Goal: Information Seeking & Learning: Learn about a topic

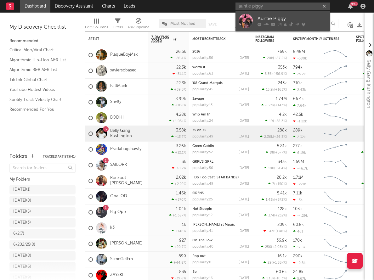
type input "auntie piggy"
click at [304, 17] on div "Auntie Piggy" at bounding box center [292, 19] width 69 height 8
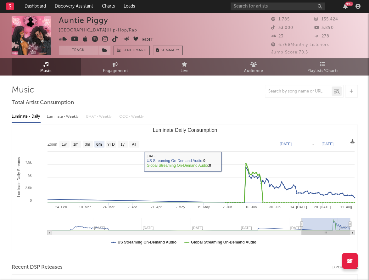
click at [136, 145] on text "All" at bounding box center [134, 144] width 4 height 4
select select "All"
type input "2022-07-31"
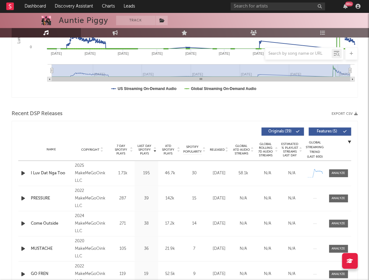
scroll to position [179, 0]
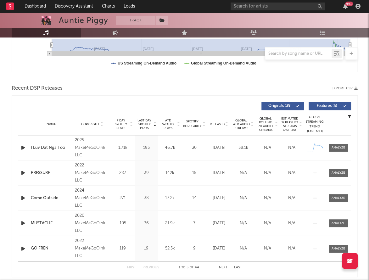
click at [219, 121] on div "Name Copyright Label Album Names Composer Names 7 Day Spotify Plays Last Day Sp…" at bounding box center [184, 124] width 333 height 22
click at [218, 123] on span "Released" at bounding box center [217, 124] width 15 height 4
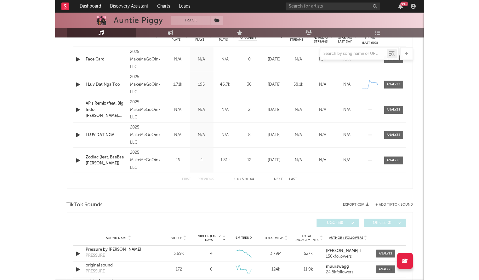
scroll to position [268, 0]
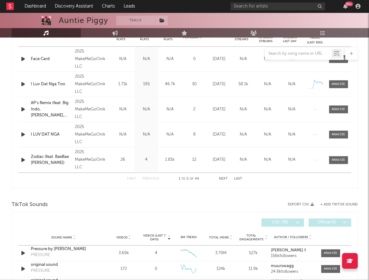
click at [223, 179] on button "Next" at bounding box center [223, 178] width 9 height 3
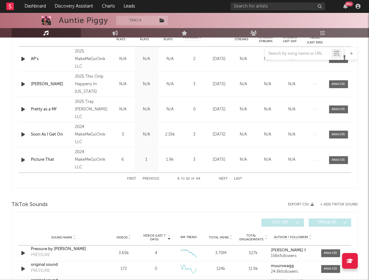
click at [223, 179] on button "Next" at bounding box center [223, 178] width 9 height 3
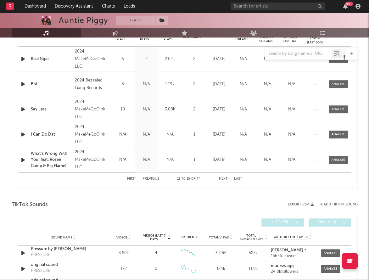
click at [223, 179] on button "Next" at bounding box center [223, 178] width 9 height 3
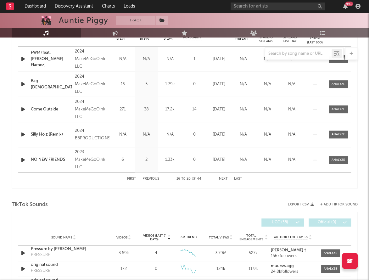
click at [223, 179] on button "Next" at bounding box center [223, 178] width 9 height 3
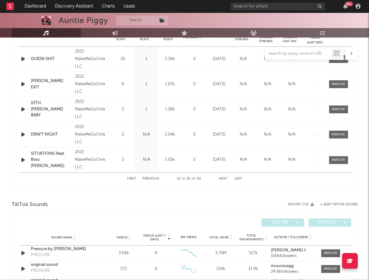
click at [223, 179] on button "Next" at bounding box center [223, 178] width 9 height 3
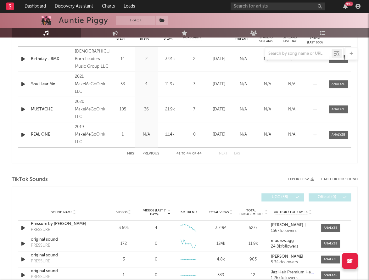
click at [133, 154] on button "First" at bounding box center [131, 153] width 9 height 3
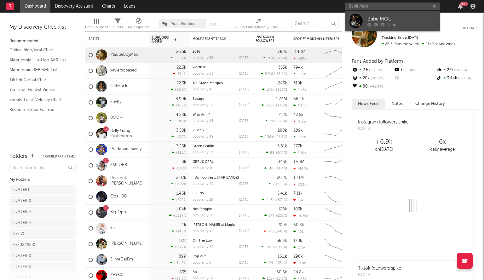
type input "Babii Moe"
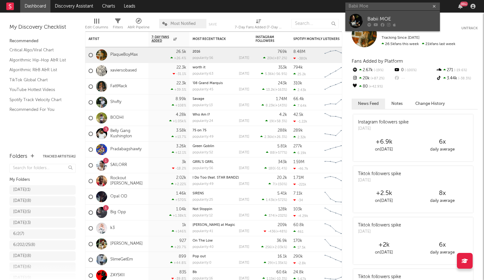
click at [383, 17] on div "Babii MOE" at bounding box center [401, 19] width 69 height 8
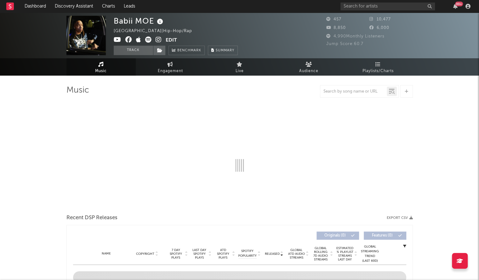
select select "1w"
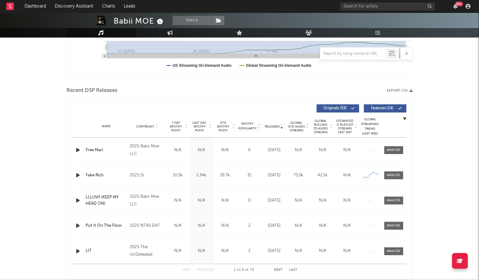
scroll to position [175, 0]
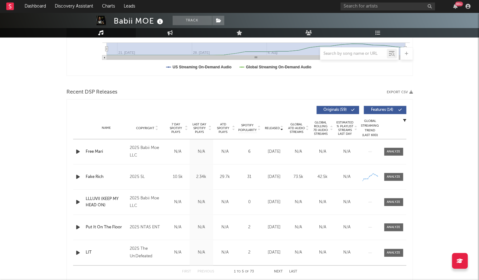
click at [268, 131] on div "Name Copyright Label Album Names Composer Names 7 Day Spotify Plays Last Day Sp…" at bounding box center [239, 128] width 333 height 22
click at [271, 128] on span "Released" at bounding box center [272, 128] width 15 height 4
click at [96, 149] on div "Free Mari" at bounding box center [106, 152] width 41 height 6
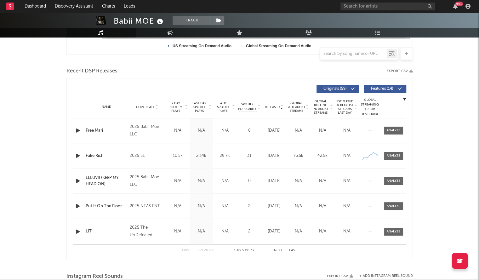
scroll to position [199, 0]
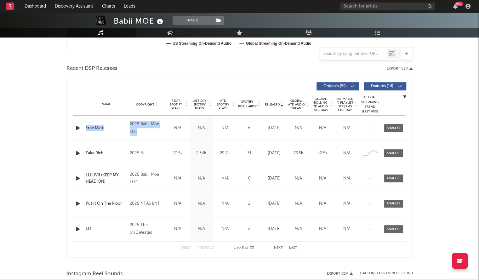
drag, startPoint x: 146, startPoint y: 134, endPoint x: 124, endPoint y: 123, distance: 24.4
click at [124, 123] on div "Name Free Mari Copyright 2025 Babii Moe LLC Label Babii Moe LLC Album Names Fre…" at bounding box center [239, 128] width 333 height 25
click at [41, 104] on div "Babii MOE Track [GEOGRAPHIC_DATA] | Hip-Hop/Rap Edit Track Benchmark Summary 45…" at bounding box center [239, 206] width 479 height 784
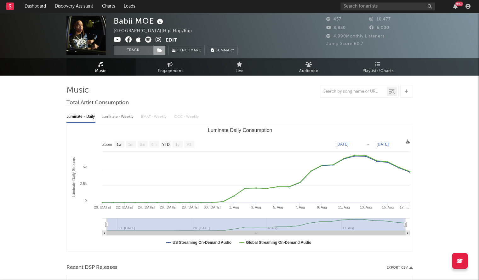
click at [160, 52] on icon at bounding box center [159, 50] width 5 height 4
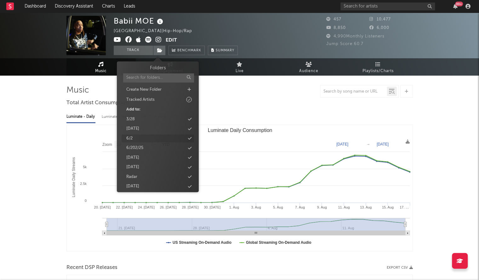
scroll to position [128, 0]
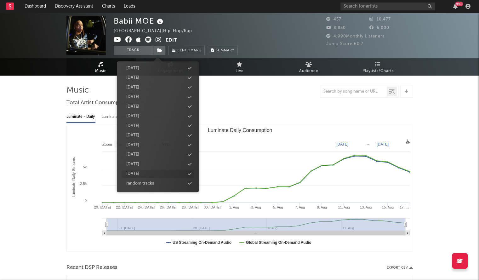
click at [192, 173] on div "[DATE]" at bounding box center [158, 174] width 72 height 8
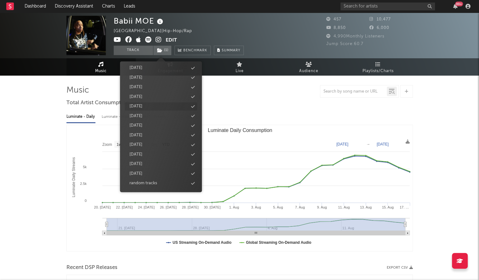
scroll to position [0, 0]
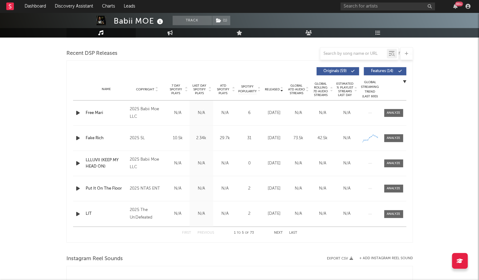
scroll to position [210, 0]
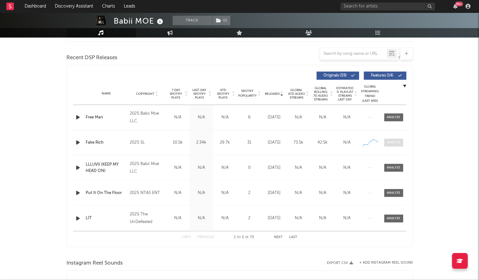
click at [390, 145] on span at bounding box center [393, 143] width 19 height 8
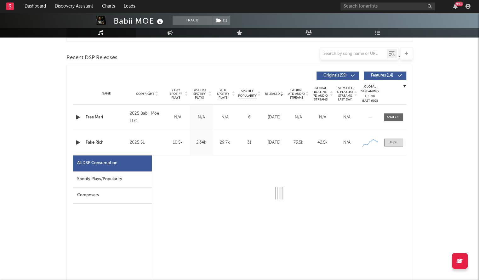
select select "1w"
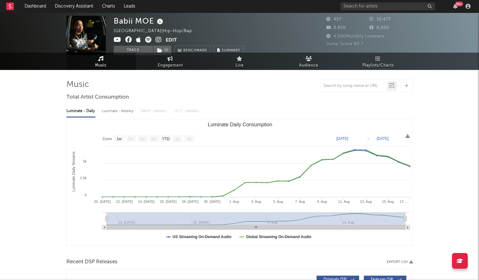
scroll to position [0, 0]
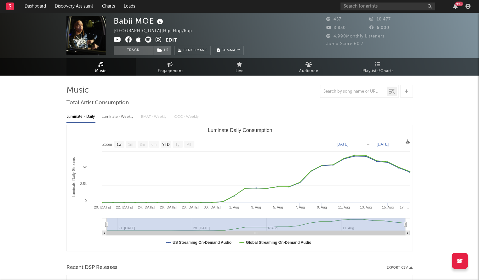
click at [352, 9] on input "text" at bounding box center [387, 7] width 94 height 8
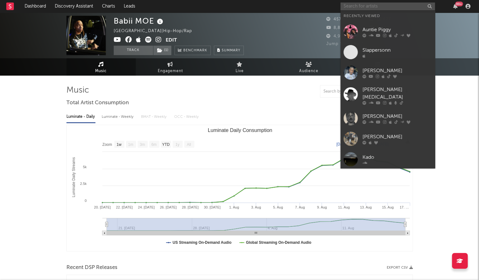
paste input "Big Steff"
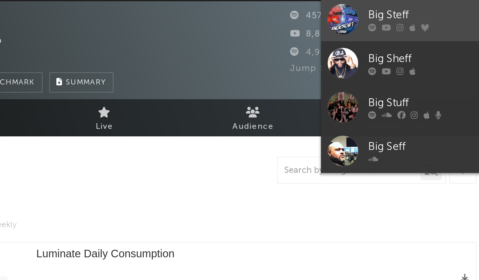
type input "Big Steff"
click at [352, 22] on div at bounding box center [350, 21] width 14 height 14
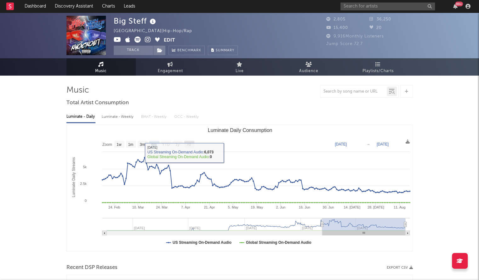
click at [191, 146] on rect "Luminate Daily Consumption" at bounding box center [189, 144] width 10 height 7
select select "All"
type input "[DATE]"
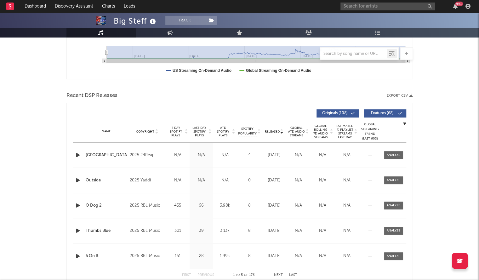
scroll to position [177, 0]
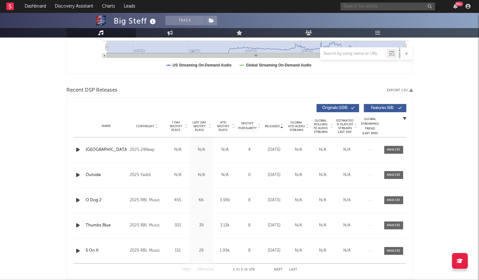
click at [354, 4] on input "text" at bounding box center [387, 7] width 94 height 8
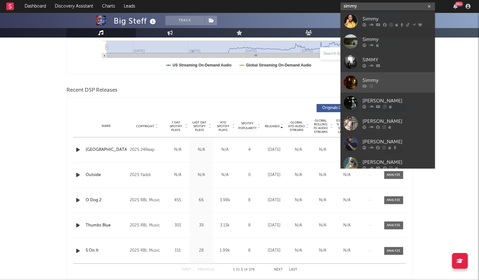
type input "simmy"
click at [385, 82] on div "Simmy" at bounding box center [396, 81] width 69 height 8
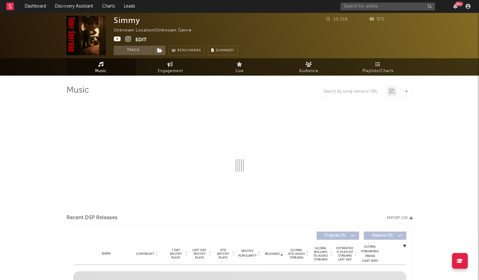
select select "1w"
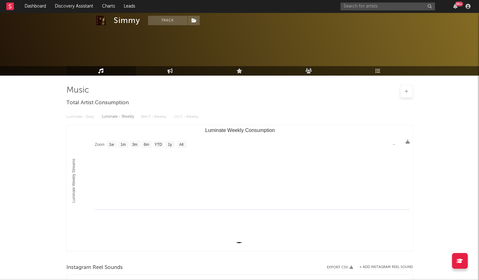
scroll to position [171, 0]
